Goal: Find specific page/section: Find specific page/section

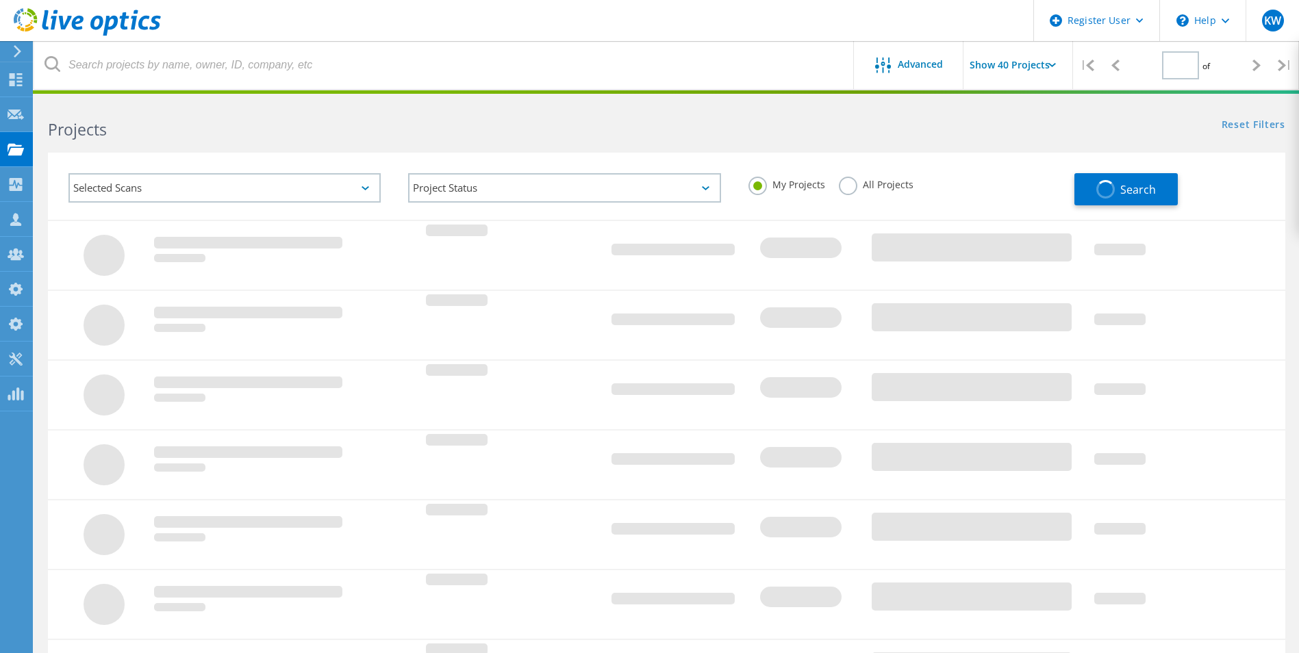
type input "2"
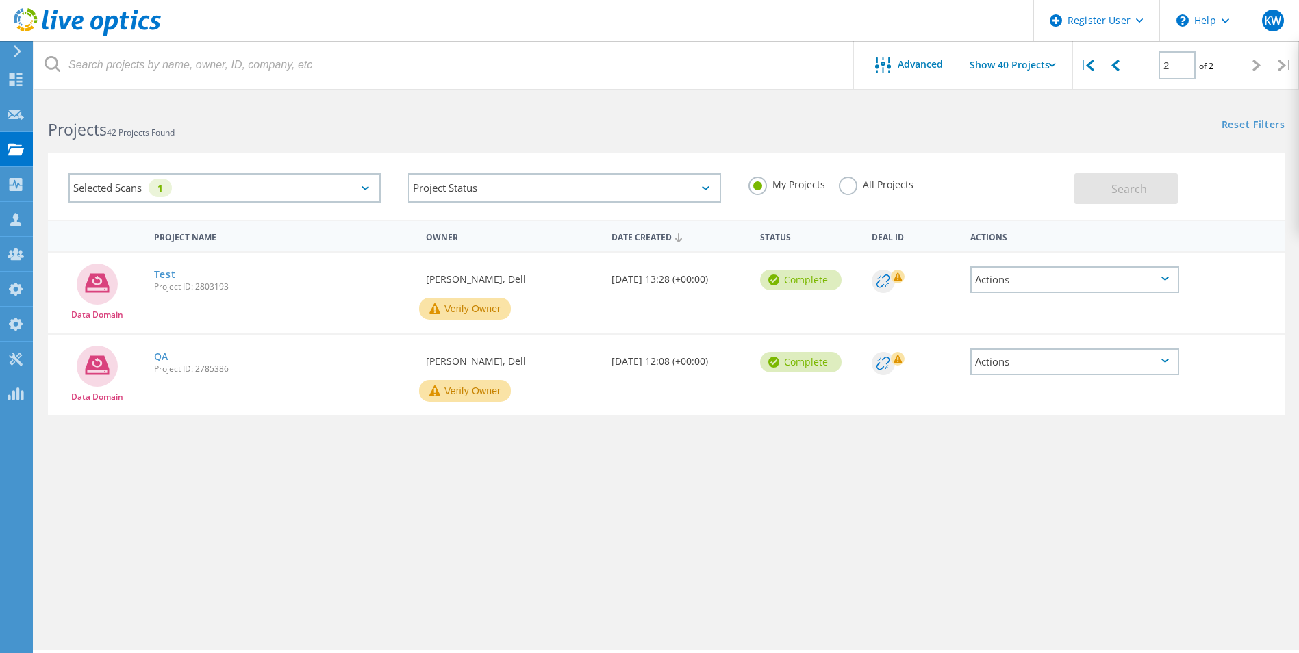
click at [848, 185] on label "All Projects" at bounding box center [876, 183] width 75 height 13
click at [0, 0] on input "All Projects" at bounding box center [0, 0] width 0 height 0
click at [1131, 183] on span "Search" at bounding box center [1129, 188] width 36 height 15
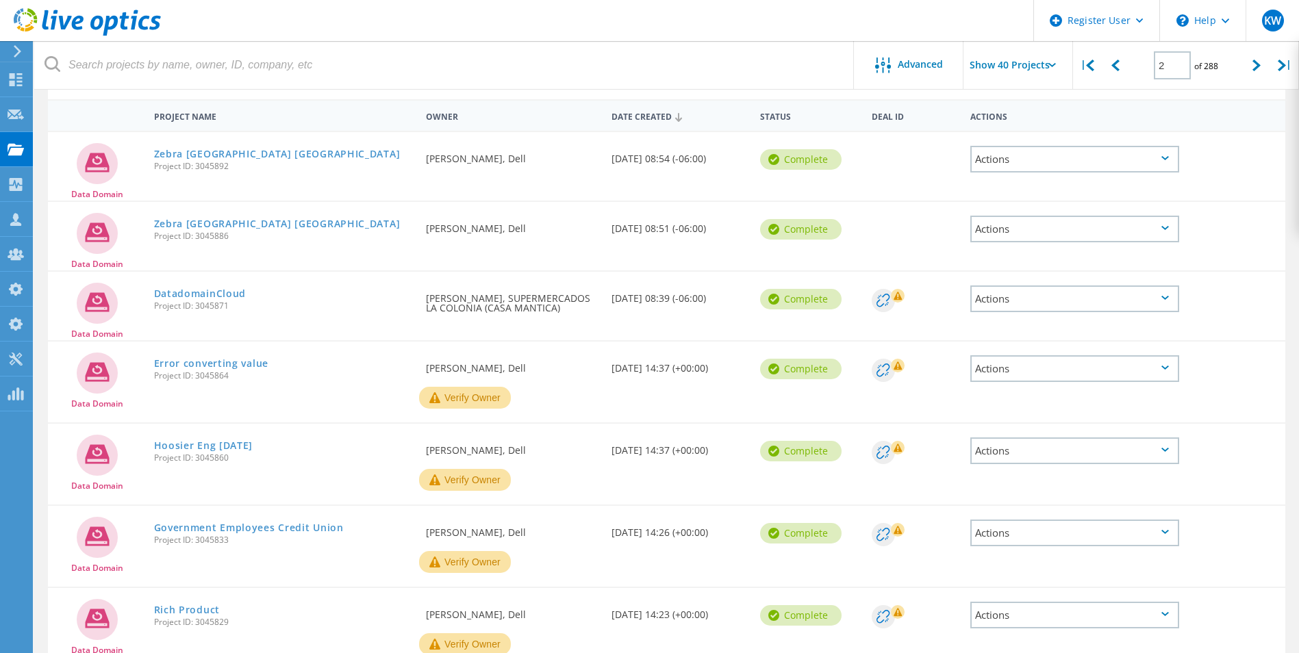
scroll to position [228, 0]
